Goal: Book appointment/travel/reservation

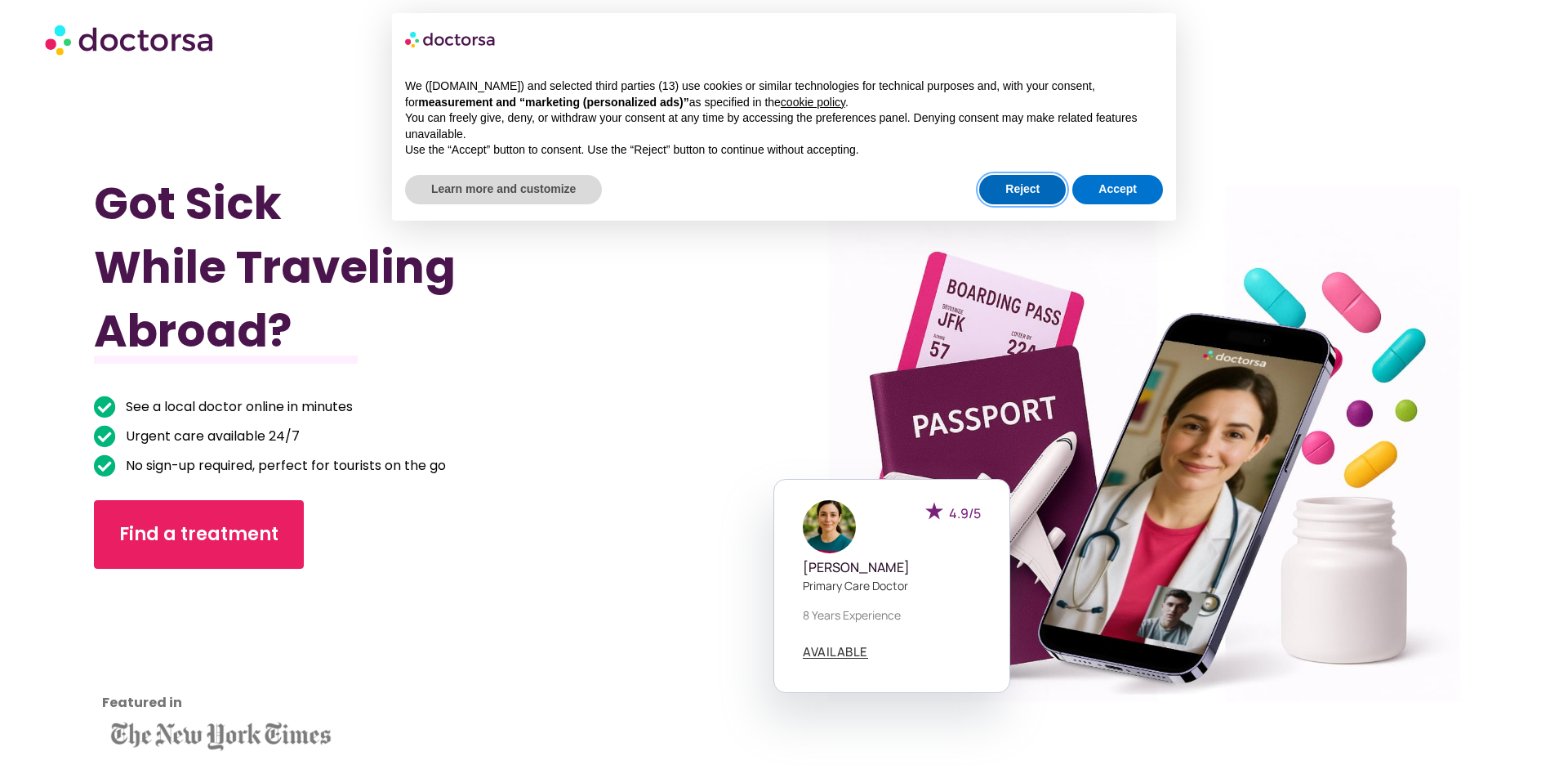
click at [1025, 193] on button "Reject" at bounding box center [1023, 189] width 87 height 30
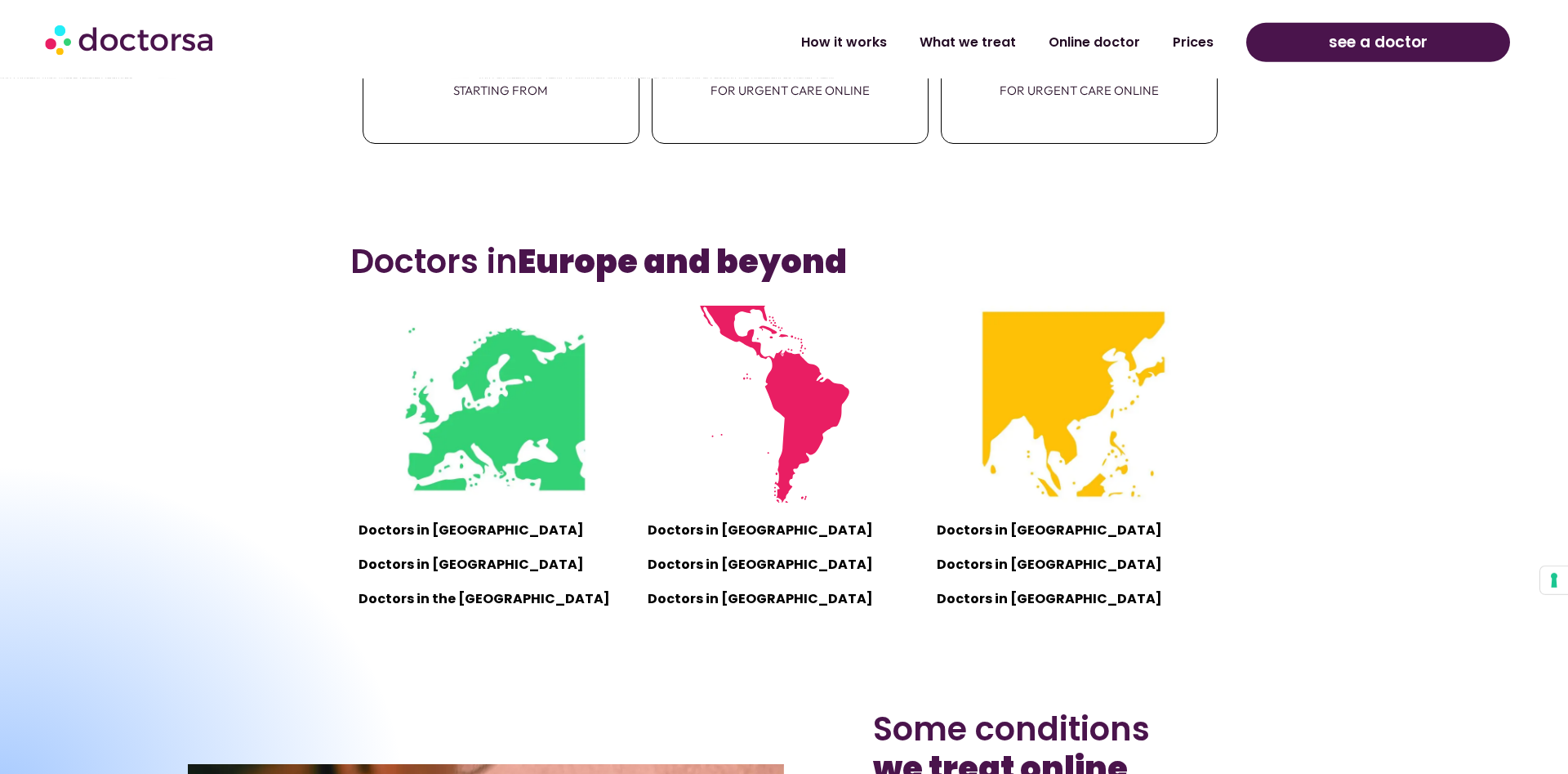
scroll to position [1094, 0]
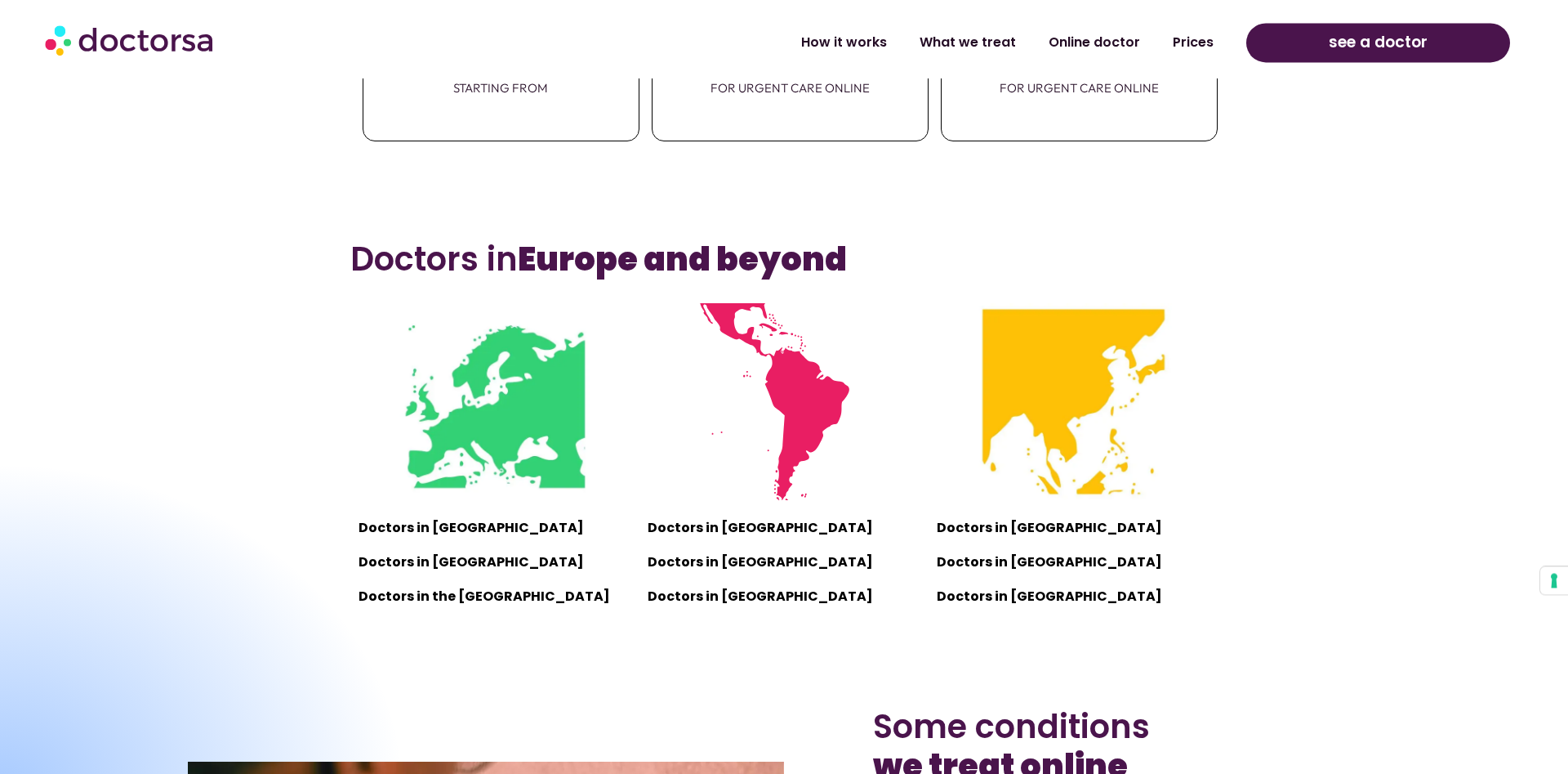
click at [439, 536] on p "Doctors in Europe" at bounding box center [495, 528] width 273 height 23
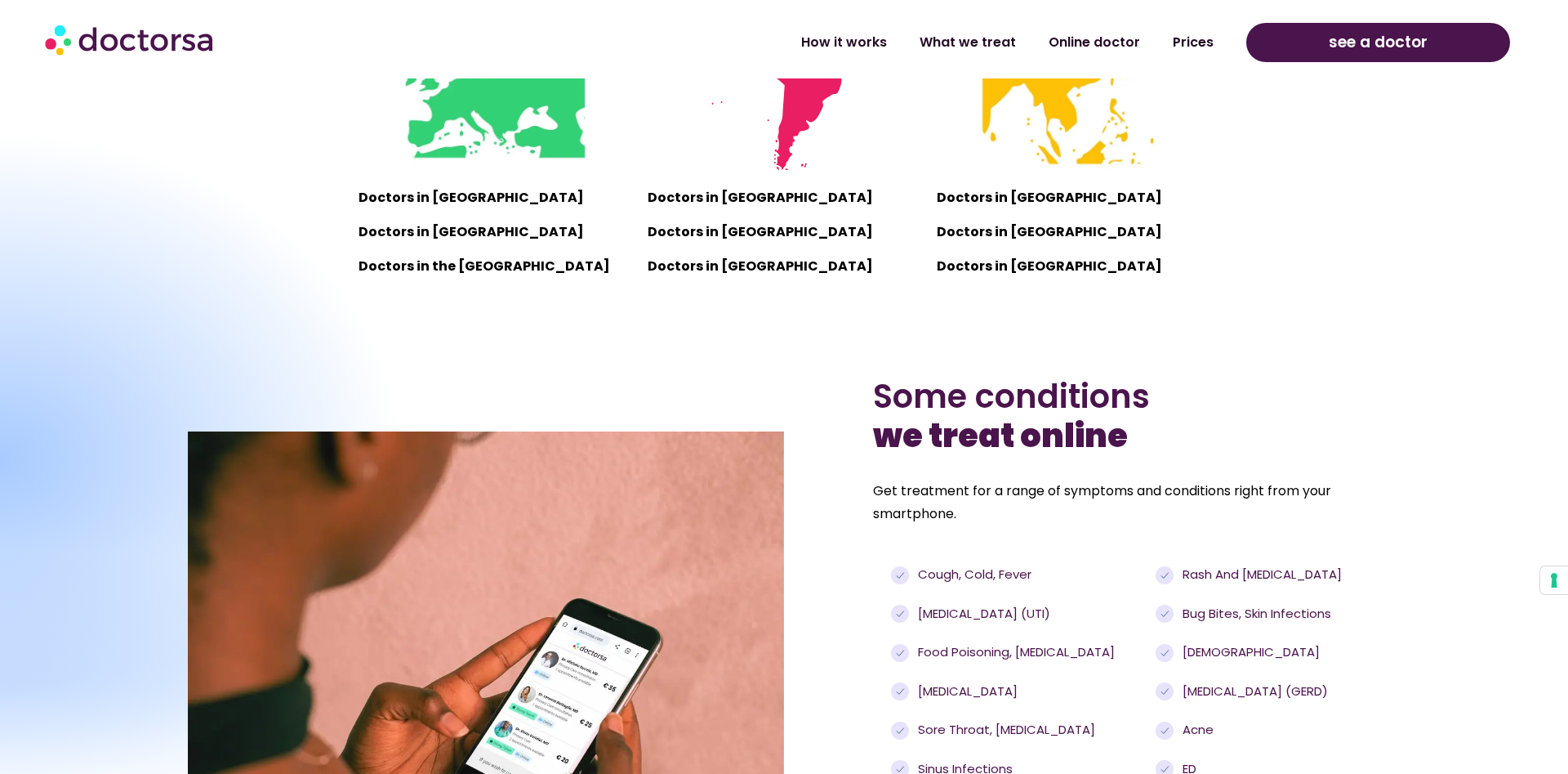
scroll to position [1424, 0]
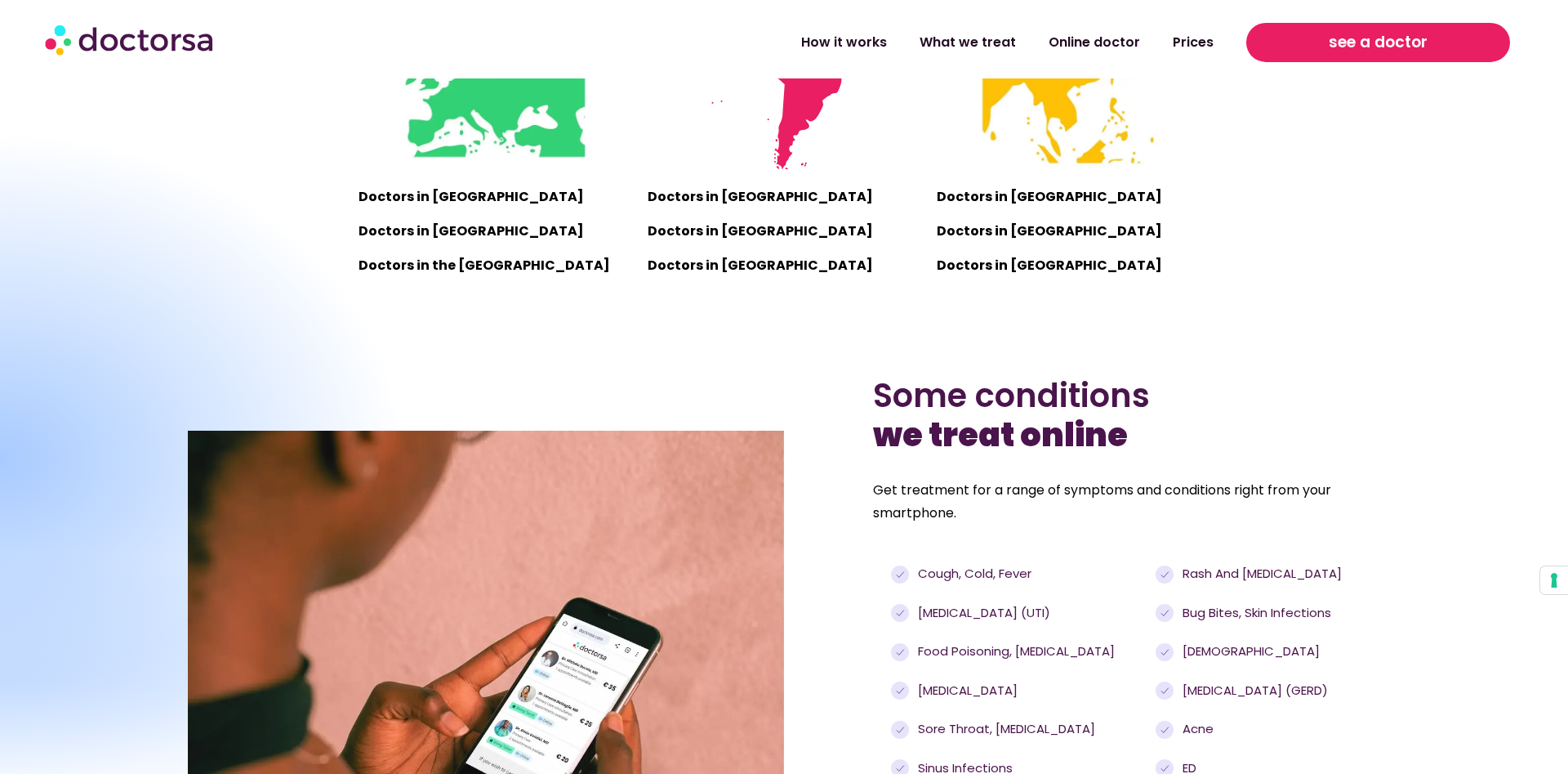
click at [1314, 45] on link "see a doctor" at bounding box center [1379, 43] width 264 height 39
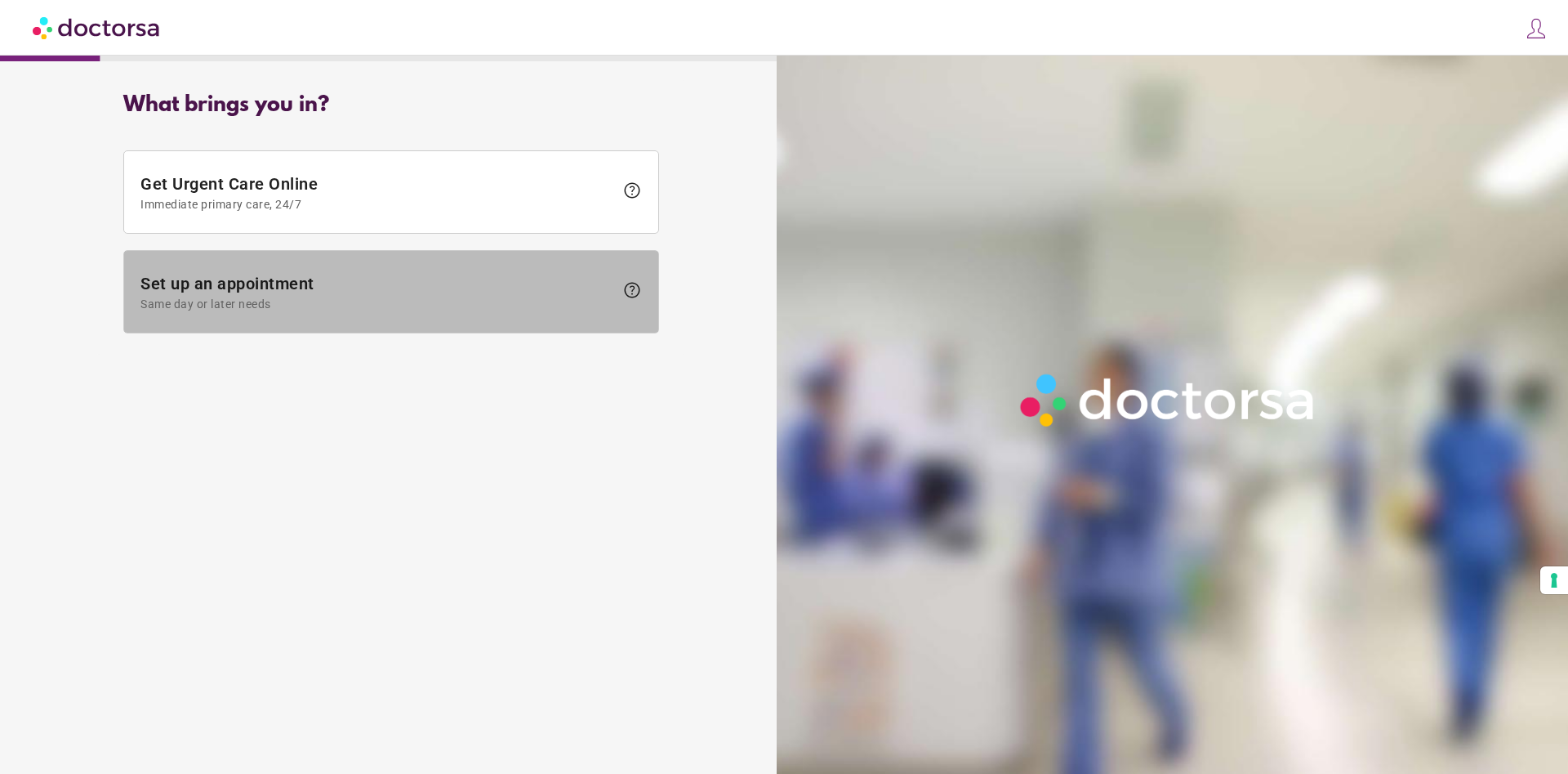
click at [634, 282] on span "help" at bounding box center [631, 290] width 20 height 20
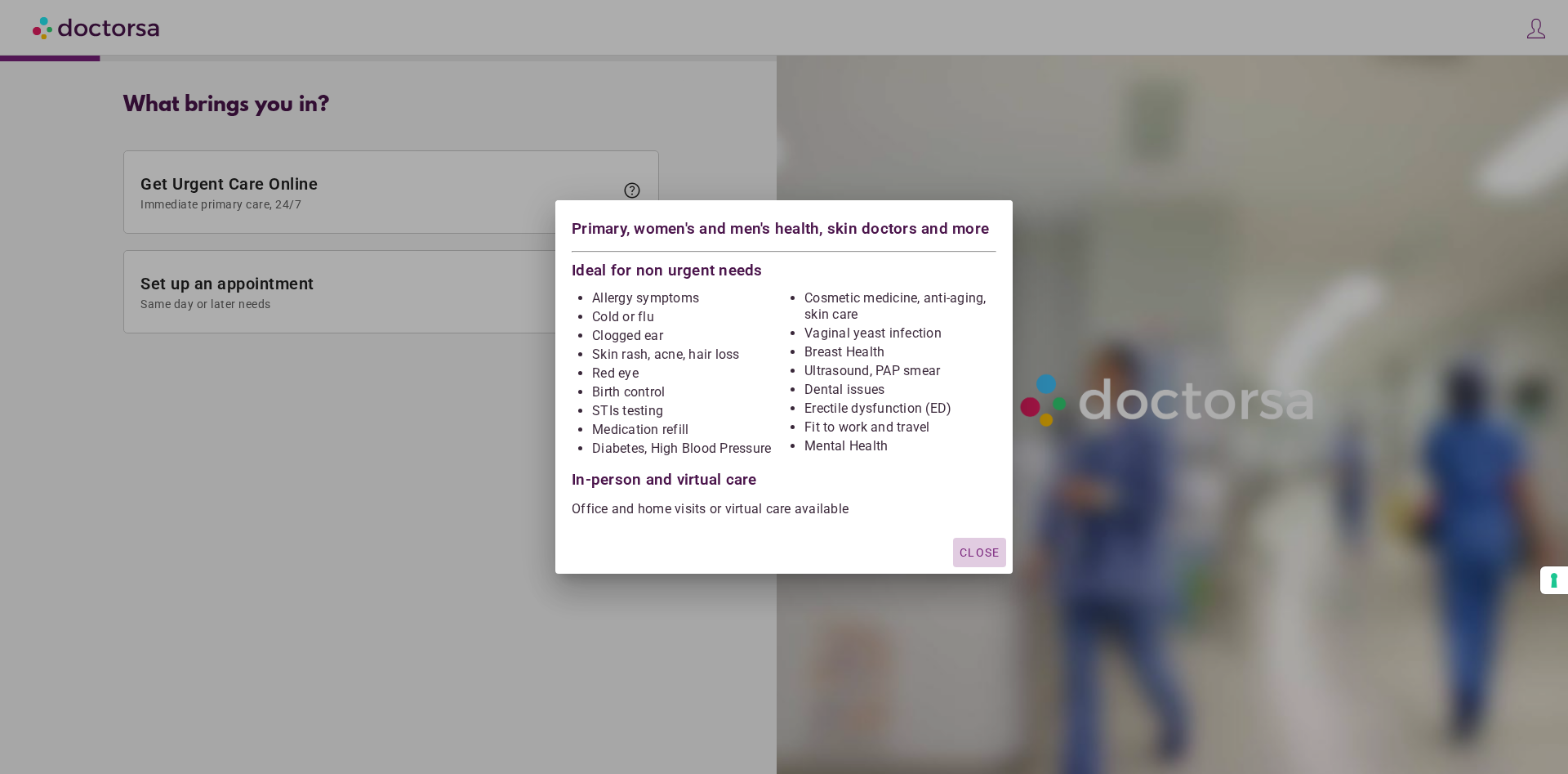
click at [974, 554] on span "Close" at bounding box center [979, 552] width 40 height 13
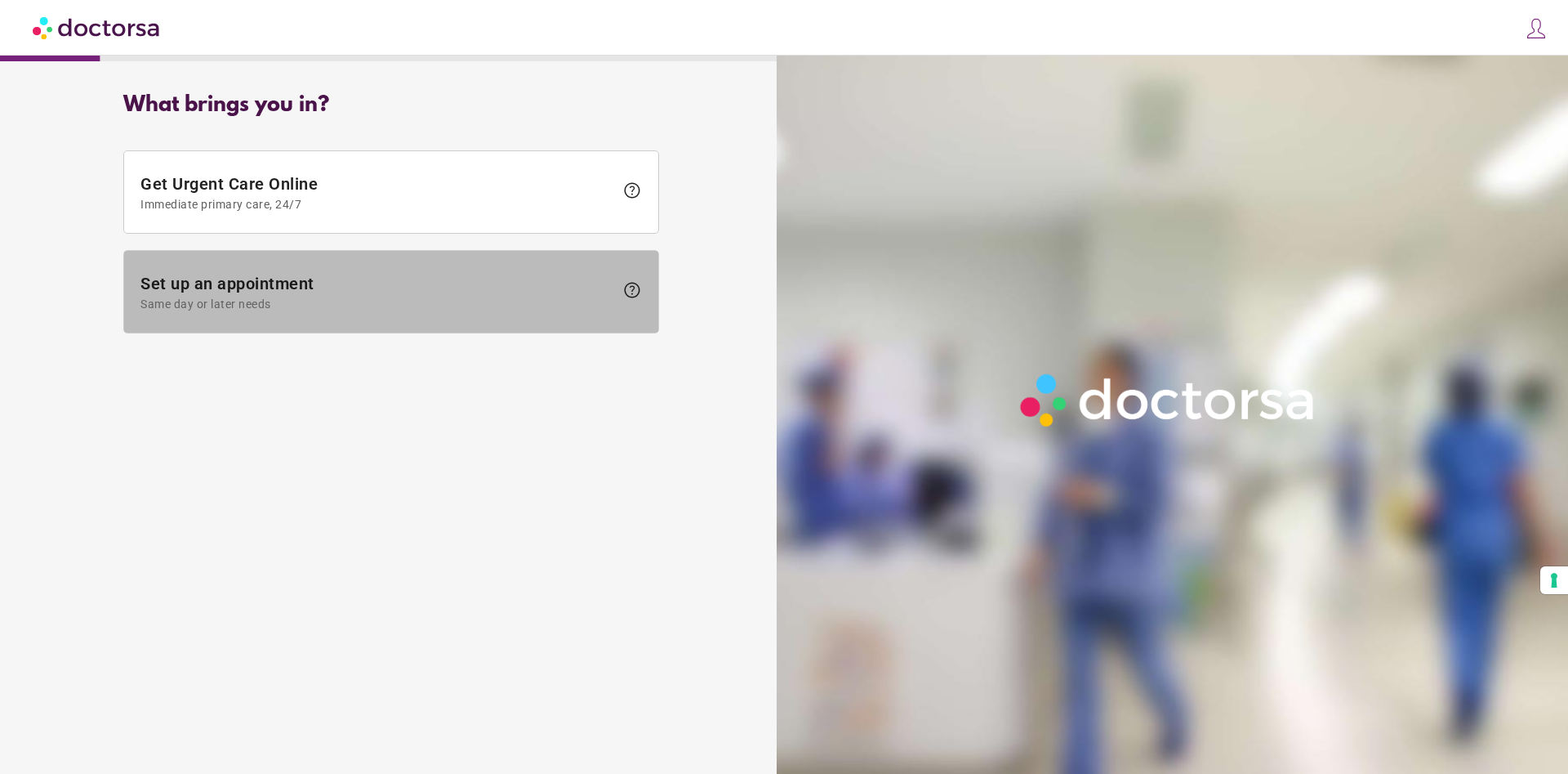
click at [325, 277] on span "Set up an appointment Same day or later needs" at bounding box center [378, 292] width 474 height 37
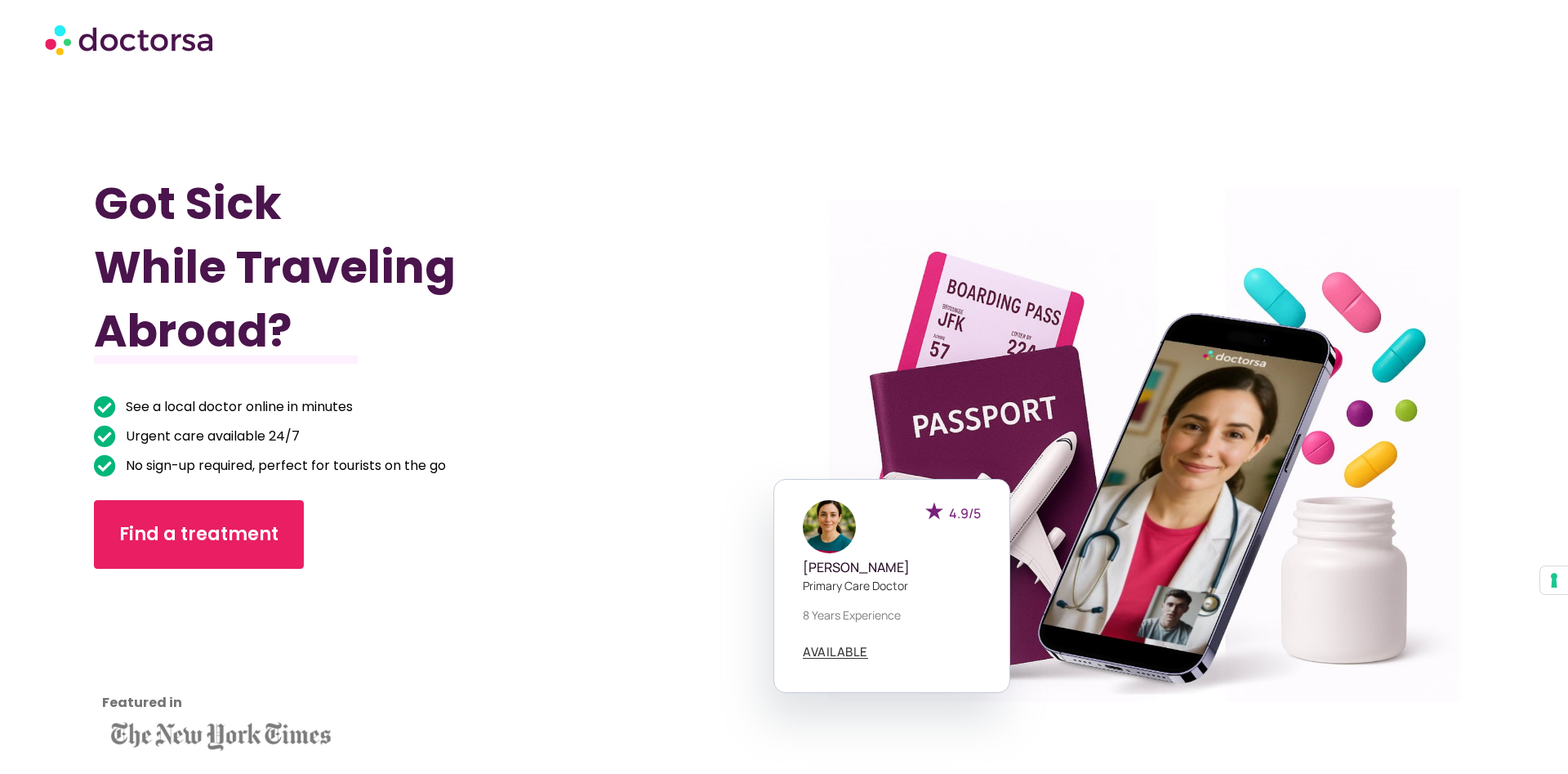
click at [164, 38] on img at bounding box center [130, 39] width 171 height 49
